Goal: Task Accomplishment & Management: Manage account settings

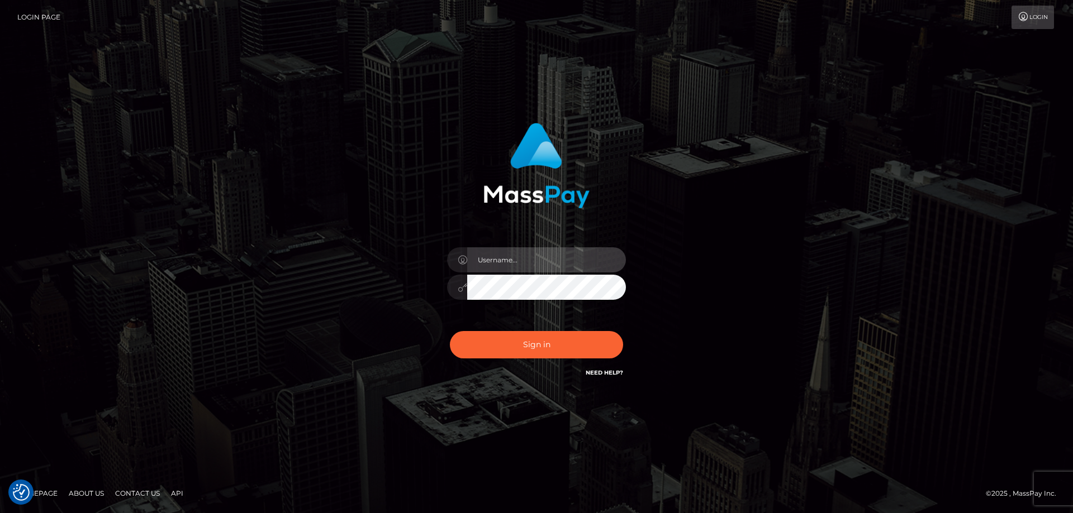
click at [532, 267] on input "text" at bounding box center [546, 260] width 159 height 25
type input "adama.barry@sikatransfer.com"
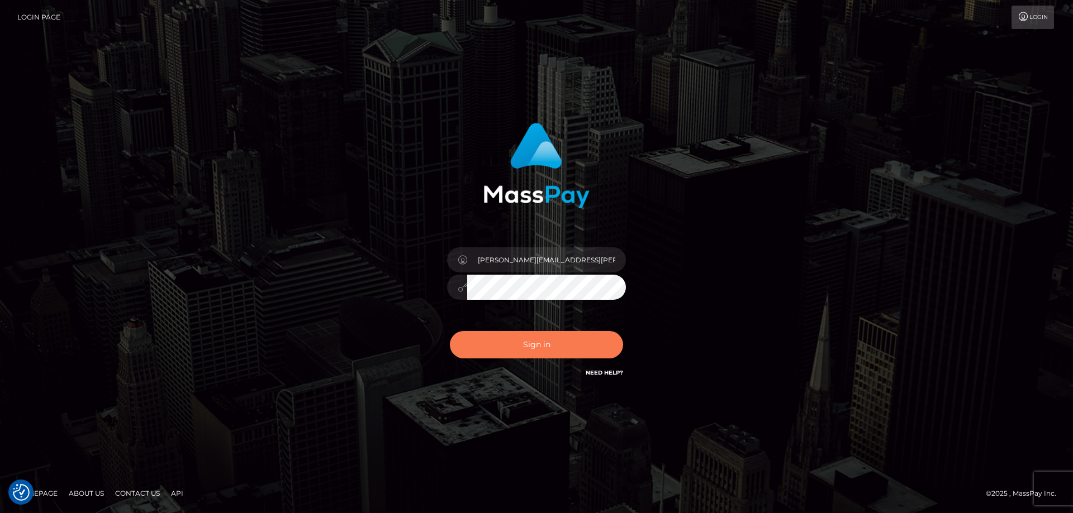
click at [519, 345] on button "Sign in" at bounding box center [536, 344] width 173 height 27
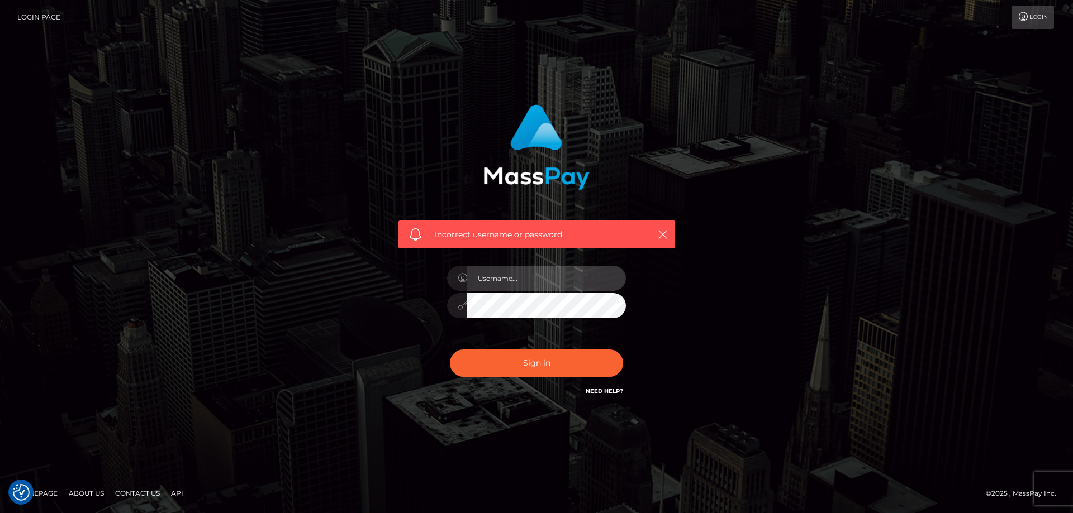
click at [510, 279] on input "text" at bounding box center [546, 278] width 159 height 25
type input "[PERSON_NAME].sika"
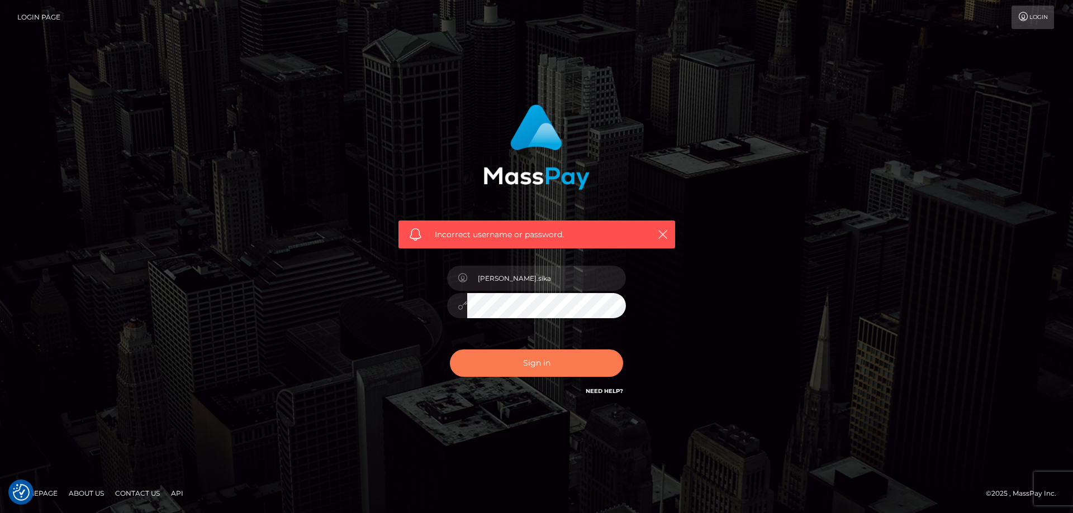
click at [565, 358] on button "Sign in" at bounding box center [536, 363] width 173 height 27
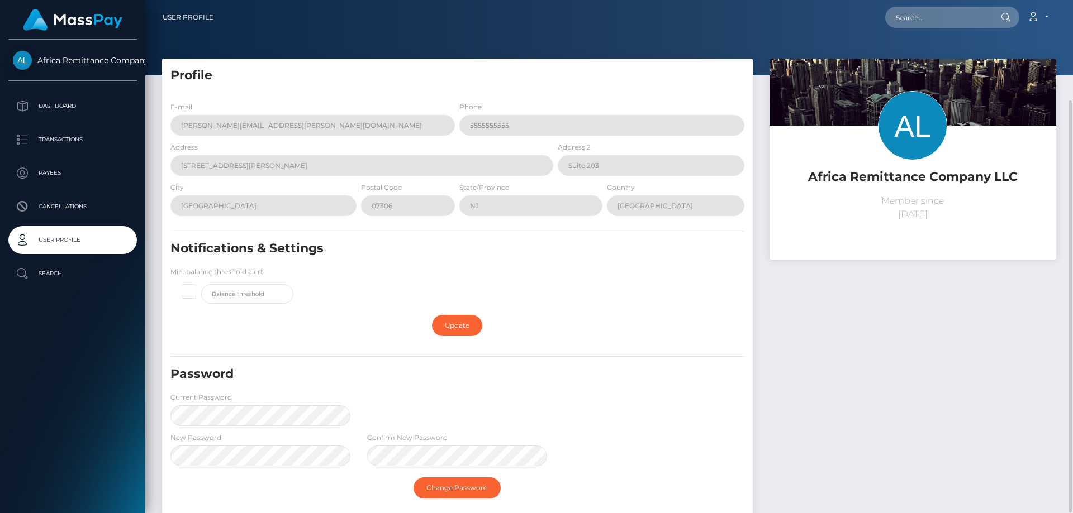
scroll to position [125, 0]
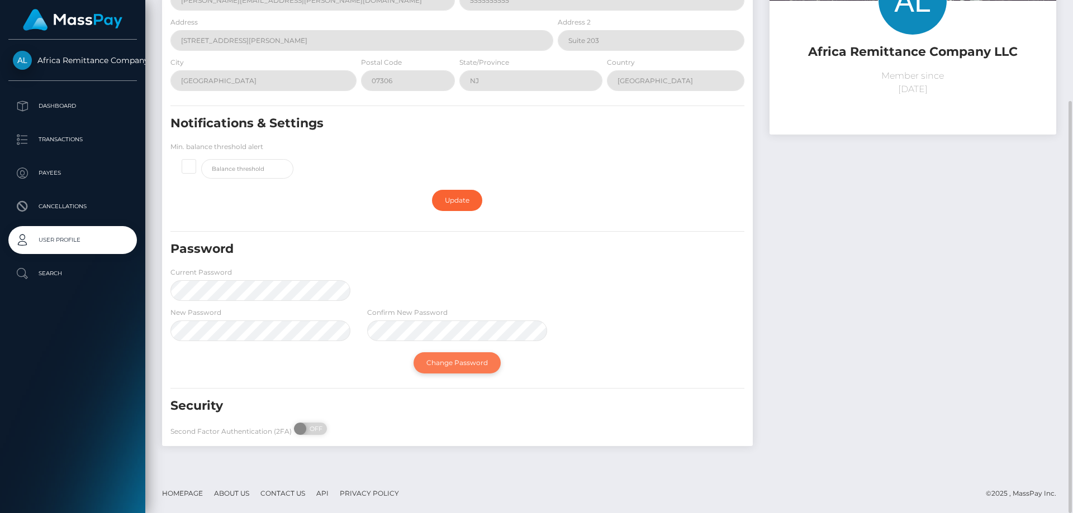
click at [447, 364] on link "Change Password" at bounding box center [456, 363] width 87 height 21
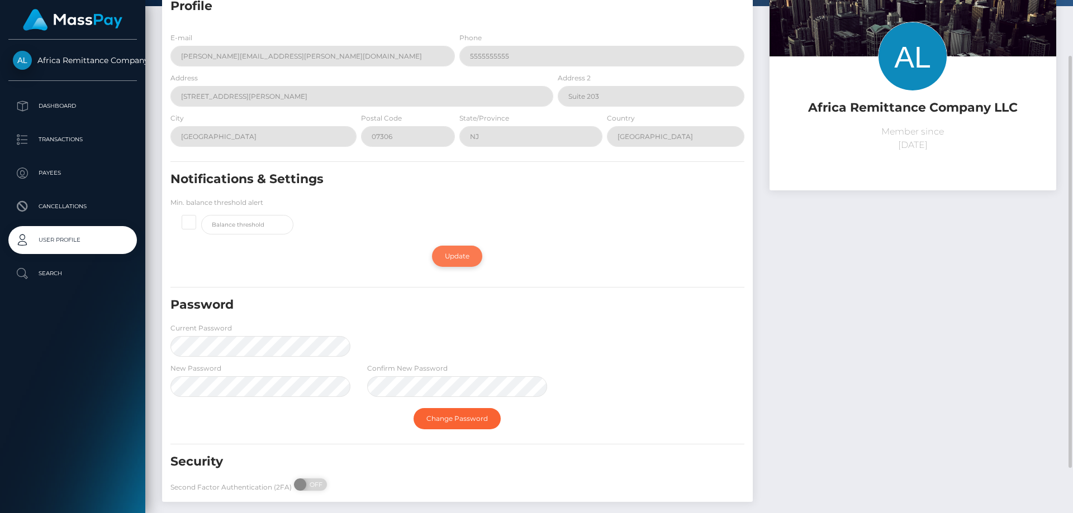
click at [463, 258] on link "Update" at bounding box center [457, 256] width 50 height 21
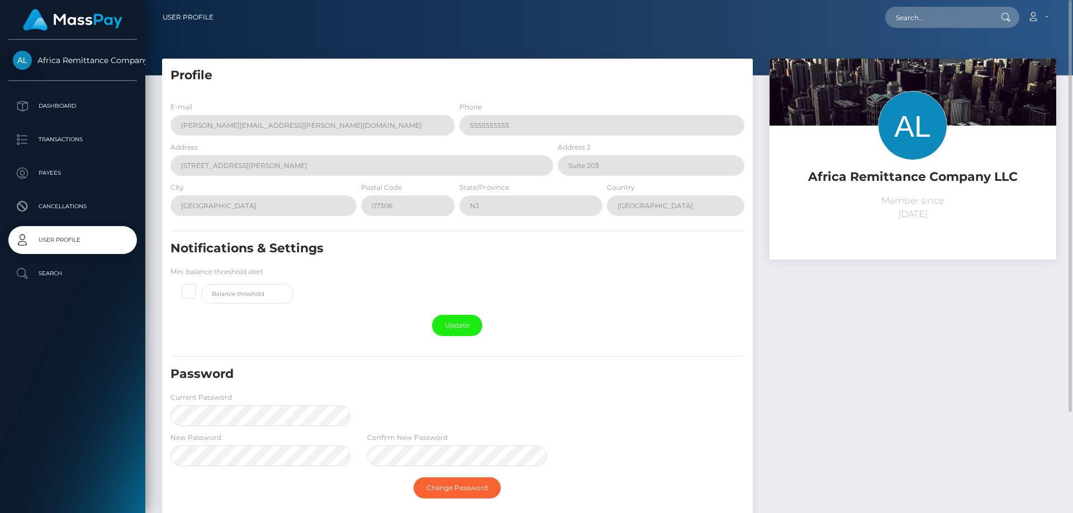
scroll to position [125, 0]
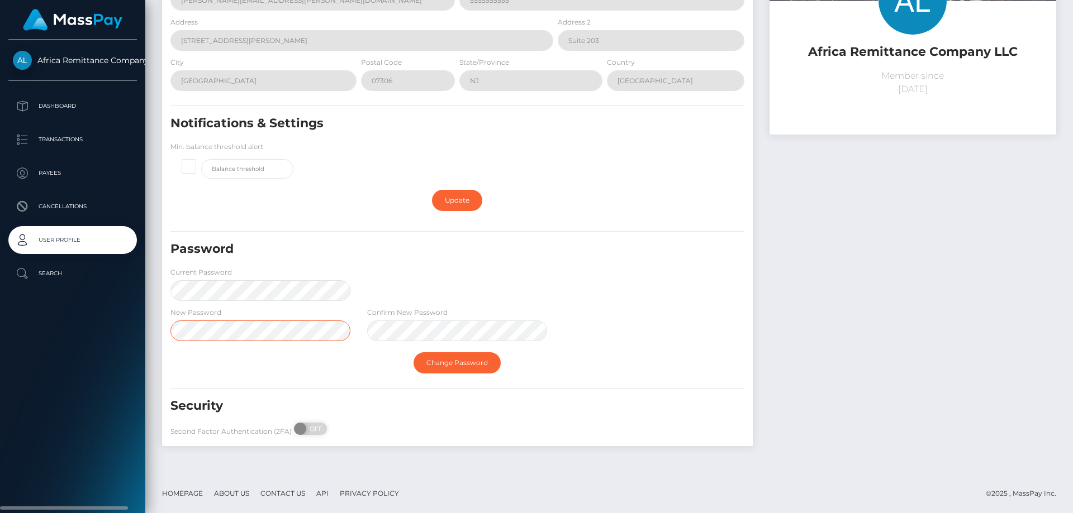
click at [104, 326] on div "Africa Remittance Company LLC Dashboard Transactions Payees Cancellations Search" at bounding box center [536, 256] width 1073 height 513
click at [470, 364] on link "Change Password" at bounding box center [456, 363] width 87 height 21
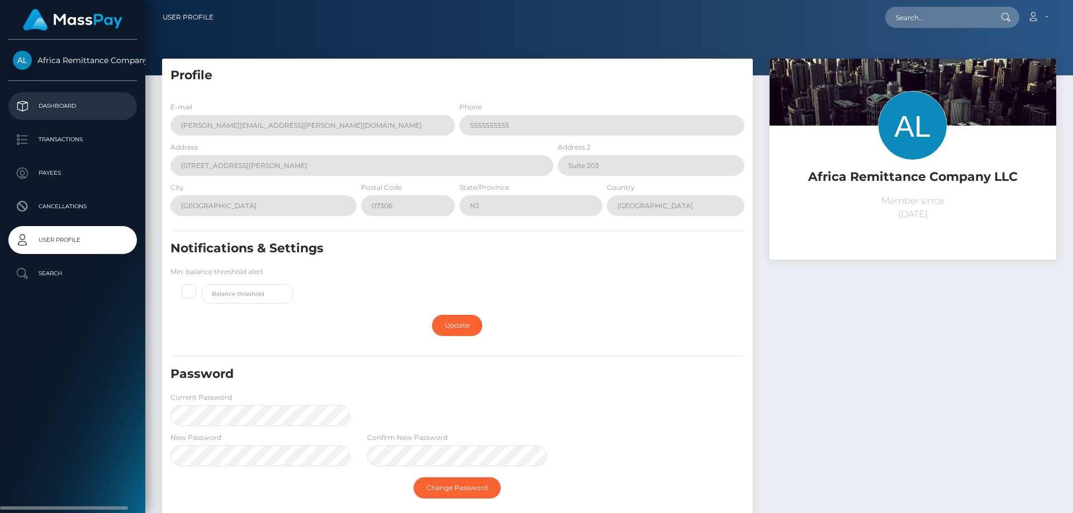
click at [69, 103] on p "Dashboard" at bounding box center [73, 106] width 120 height 17
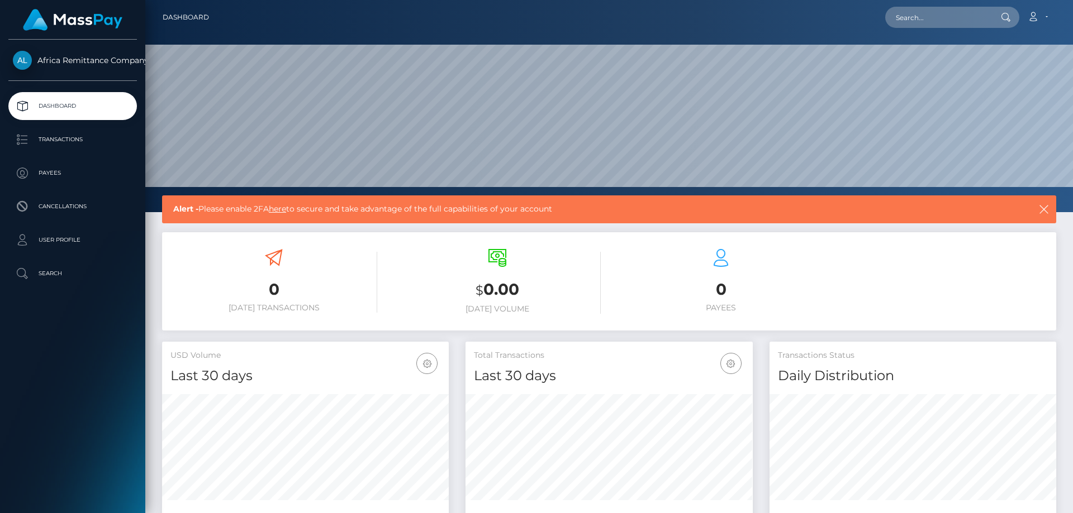
scroll to position [198, 287]
click at [1044, 209] on icon "button" at bounding box center [1043, 209] width 11 height 11
click at [63, 267] on p "Search" at bounding box center [73, 273] width 120 height 17
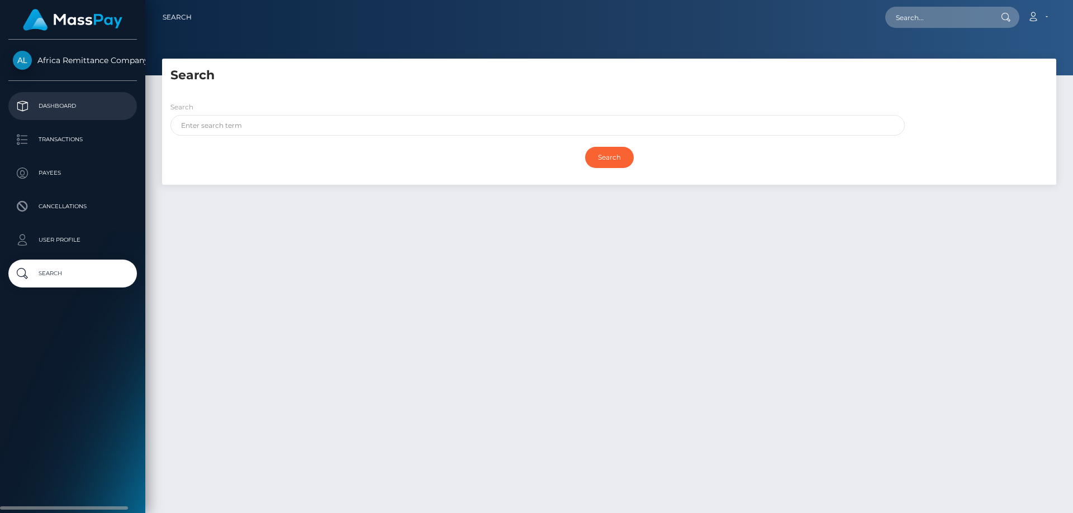
click at [75, 102] on p "Dashboard" at bounding box center [73, 106] width 120 height 17
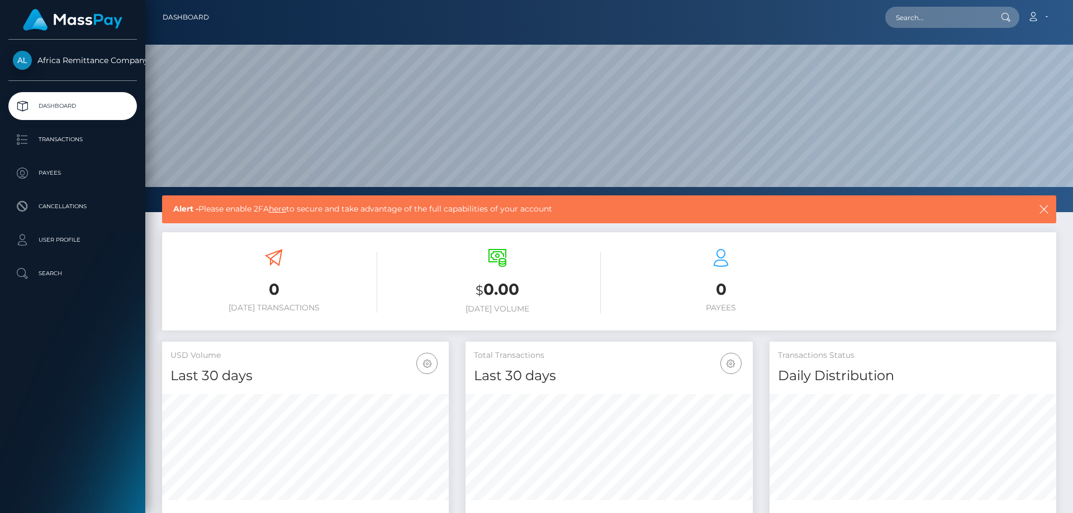
scroll to position [198, 287]
click at [284, 211] on link "here" at bounding box center [277, 209] width 17 height 10
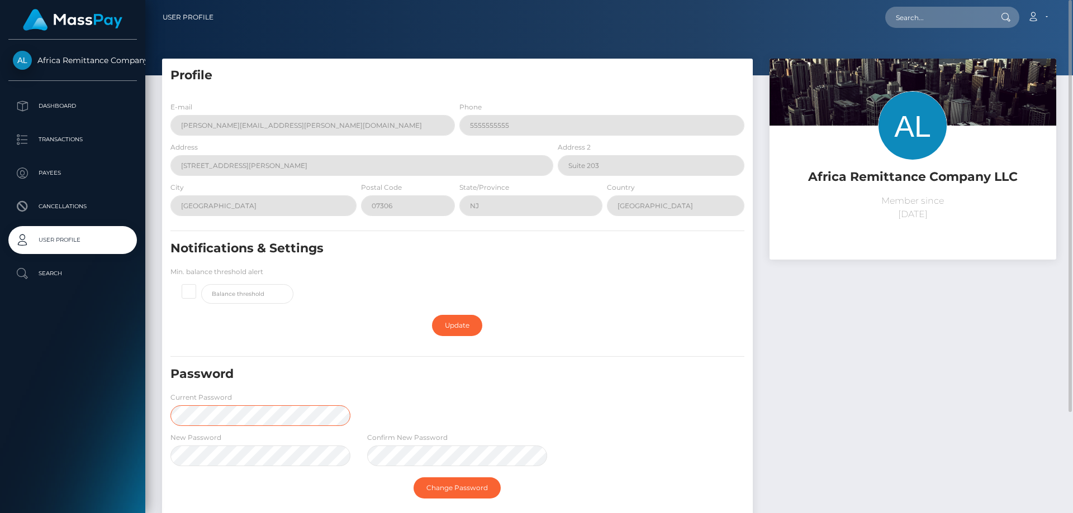
scroll to position [125, 0]
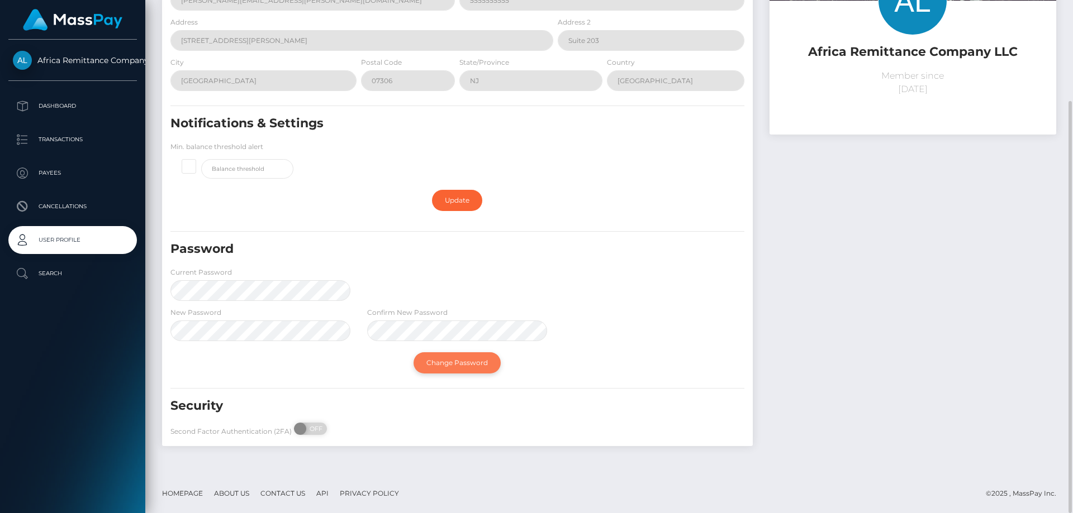
click at [437, 360] on link "Change Password" at bounding box center [456, 363] width 87 height 21
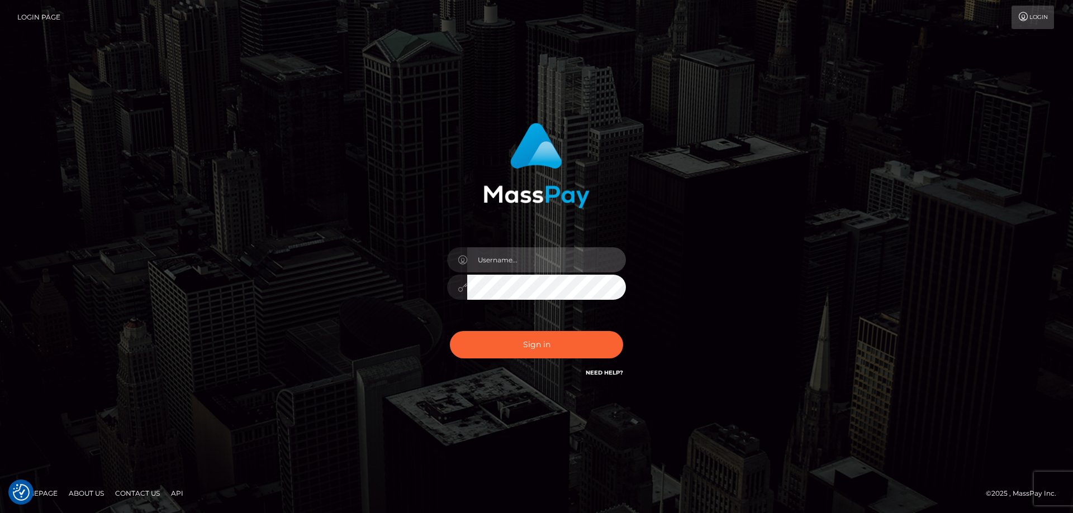
click at [513, 261] on input "text" at bounding box center [546, 260] width 159 height 25
type input "[PERSON_NAME].sika"
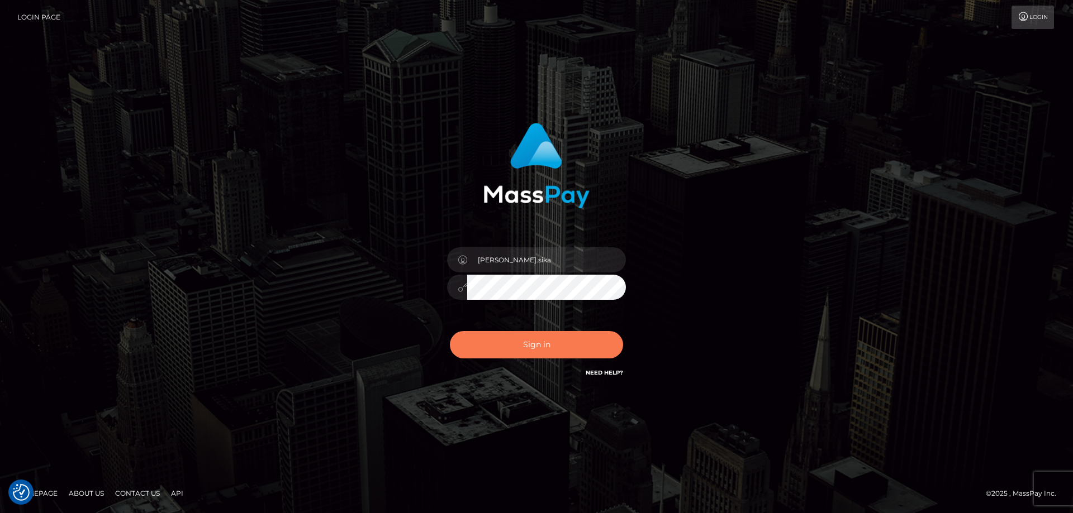
click at [502, 340] on button "Sign in" at bounding box center [536, 344] width 173 height 27
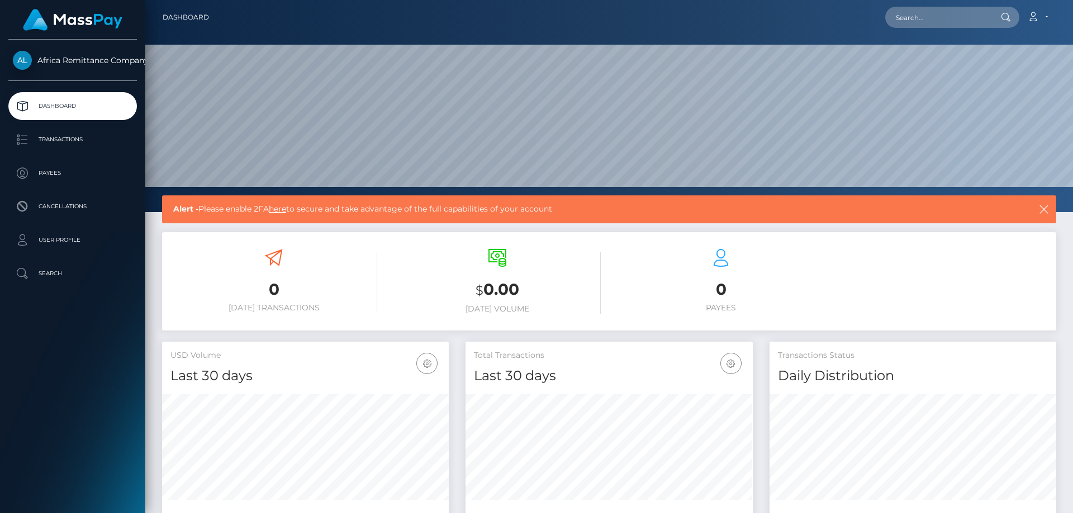
scroll to position [198, 287]
click at [278, 211] on link "here" at bounding box center [277, 209] width 17 height 10
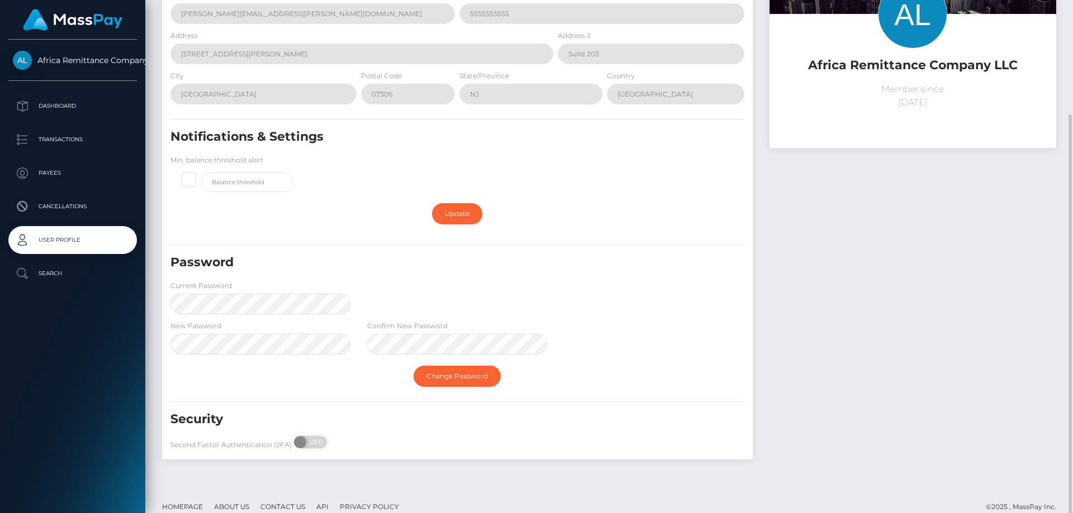
scroll to position [125, 0]
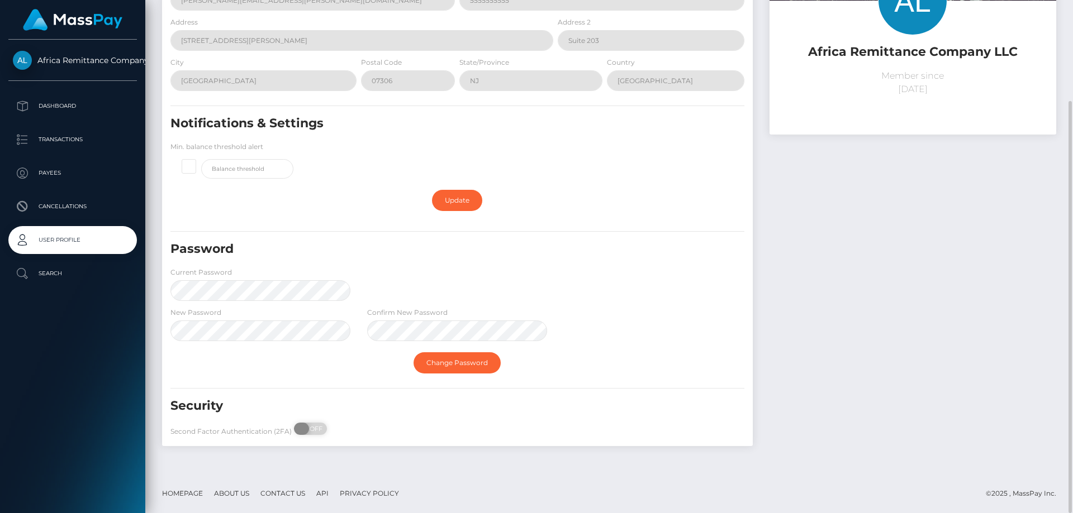
click at [297, 431] on span at bounding box center [301, 429] width 15 height 12
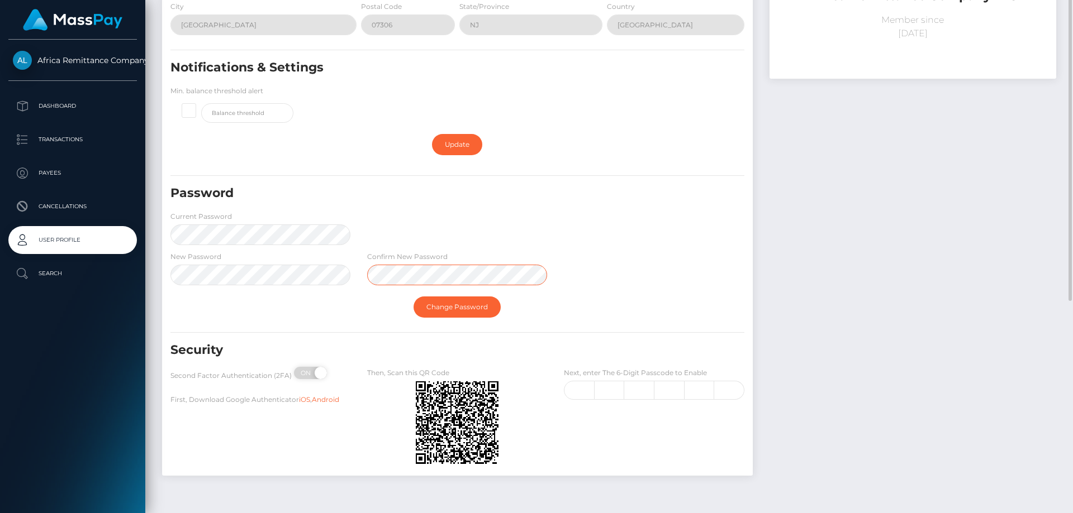
scroll to position [211, 0]
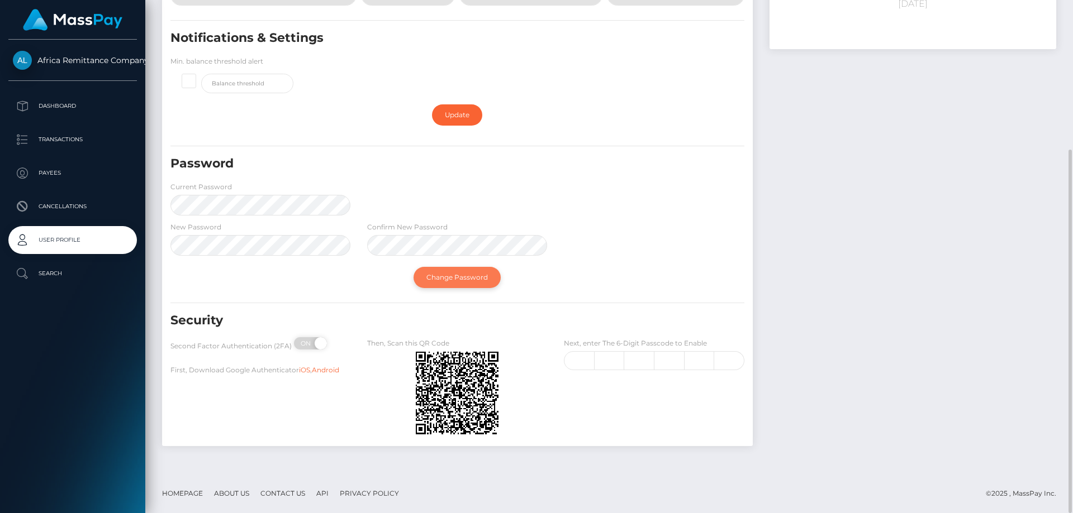
click at [444, 274] on link "Change Password" at bounding box center [456, 277] width 87 height 21
click at [317, 344] on span at bounding box center [319, 343] width 15 height 12
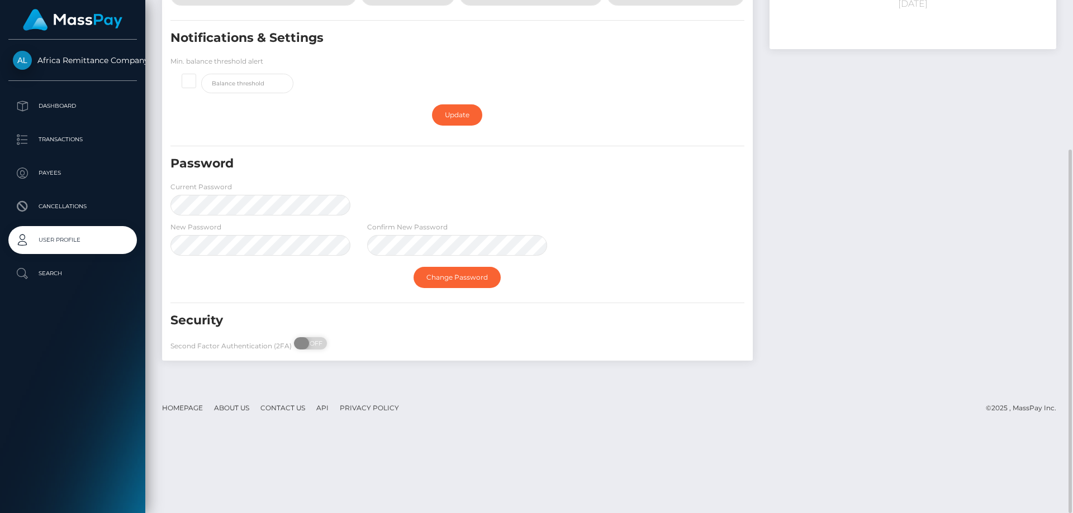
click at [304, 344] on span at bounding box center [301, 343] width 15 height 12
checkbox input "true"
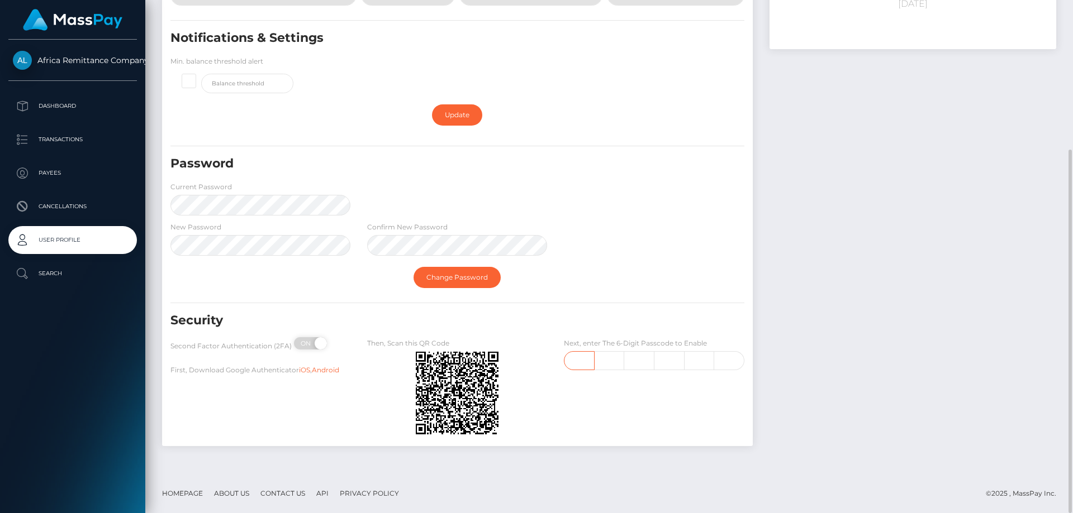
click at [573, 364] on input "text" at bounding box center [579, 360] width 30 height 19
click at [636, 362] on input "text" at bounding box center [639, 360] width 30 height 19
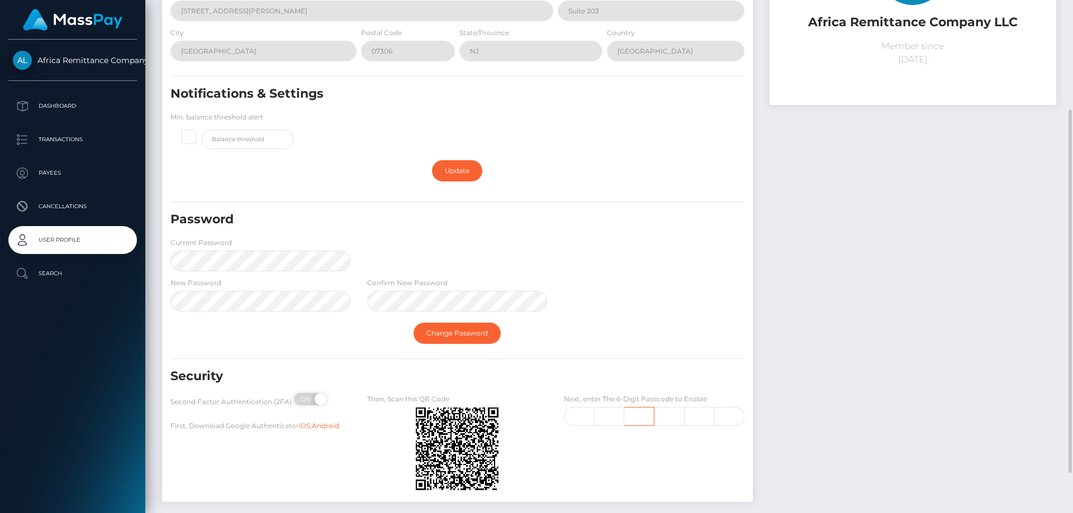
scroll to position [0, 0]
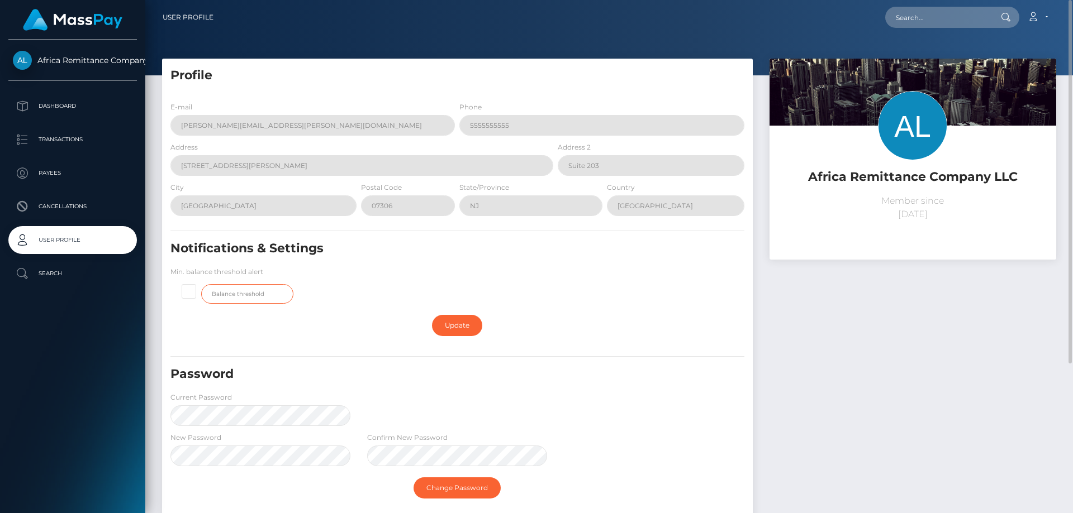
click at [265, 294] on input "text" at bounding box center [247, 294] width 92 height 20
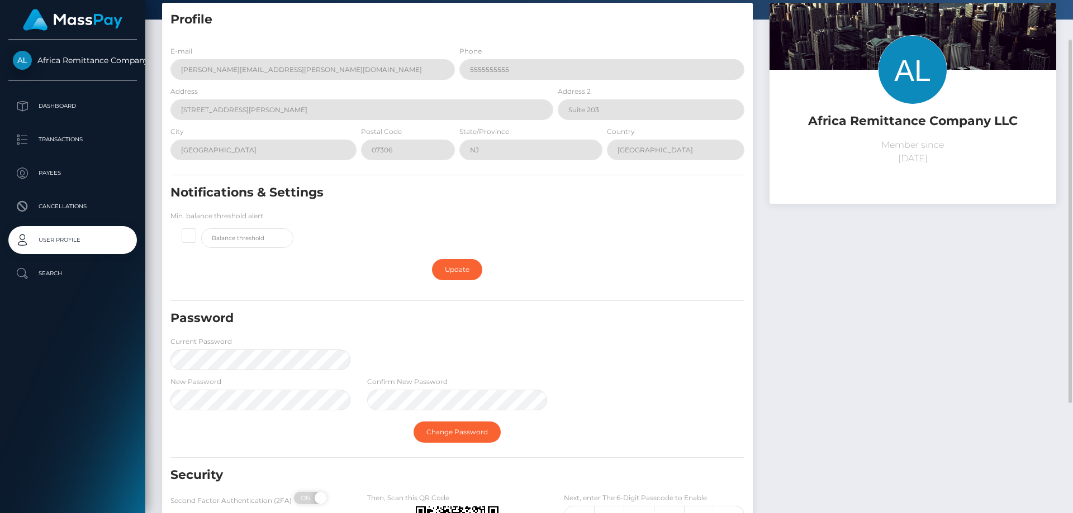
click at [260, 212] on label "Min. balance threshold alert" at bounding box center [216, 216] width 93 height 10
